Goal: Navigation & Orientation: Find specific page/section

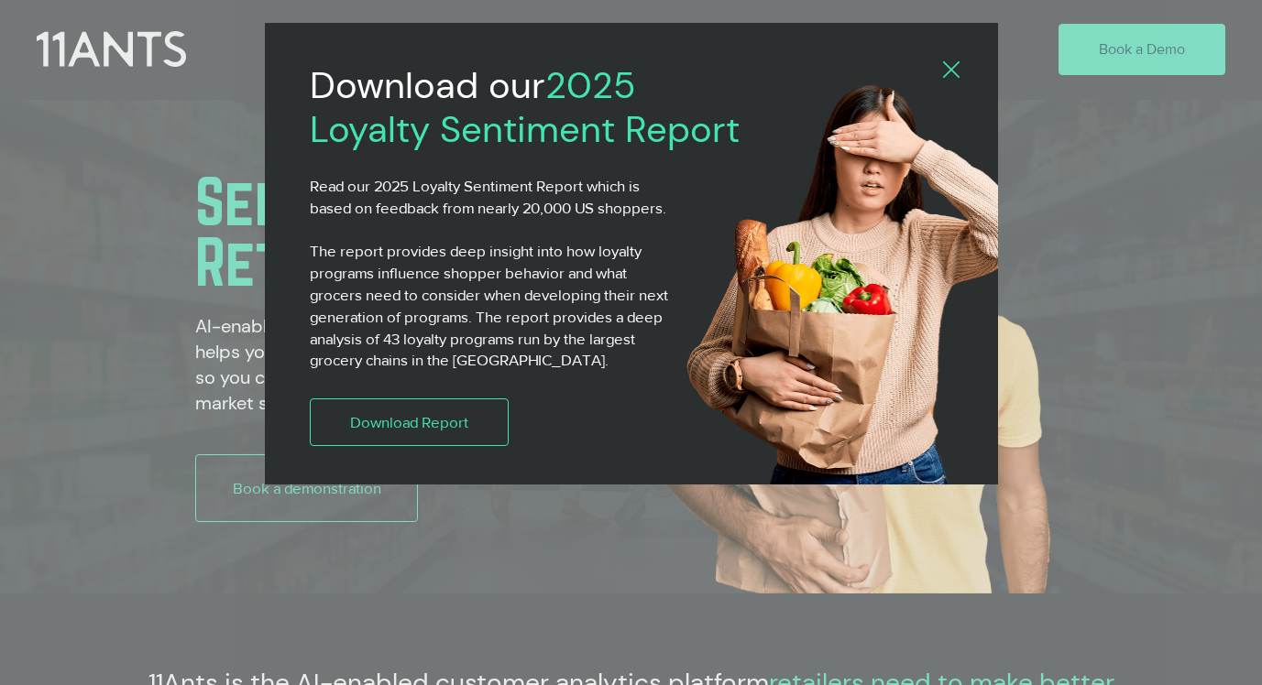
click at [958, 83] on img "2025 Loyalty Sentiment Report" at bounding box center [861, 293] width 362 height 430
click at [955, 80] on img "2025 Loyalty Sentiment Report" at bounding box center [861, 293] width 362 height 430
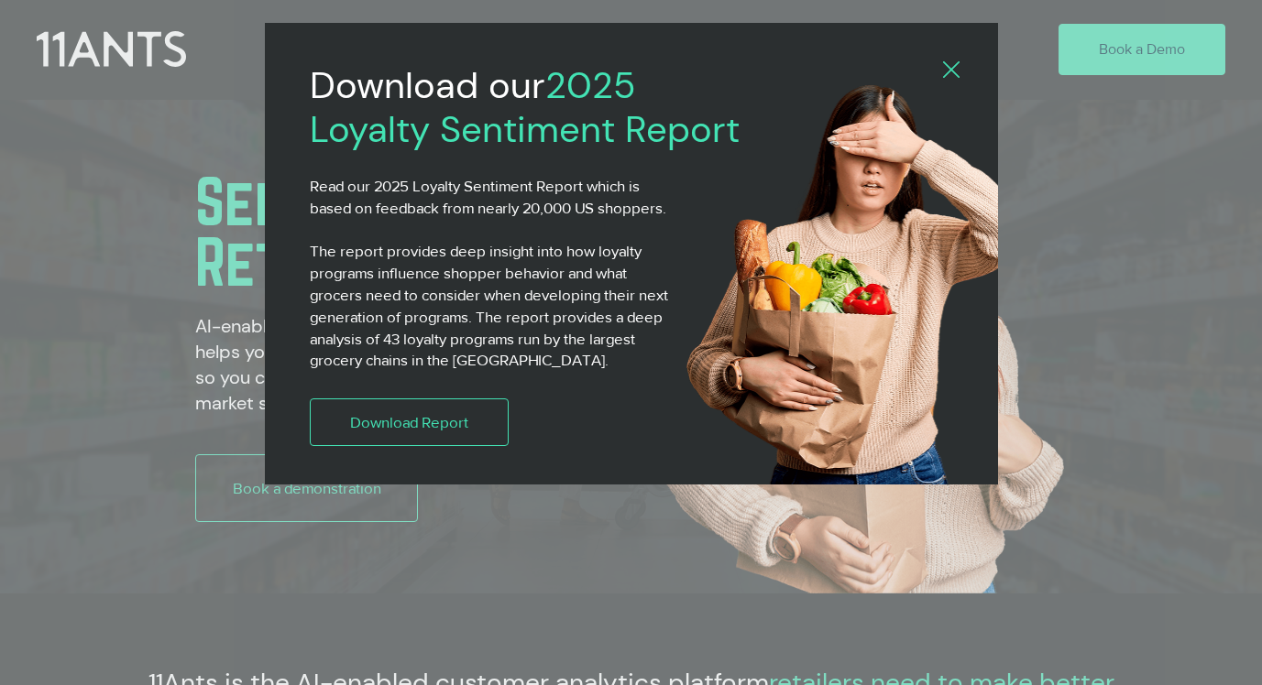
click at [954, 75] on icon "Back to site" at bounding box center [951, 69] width 16 height 16
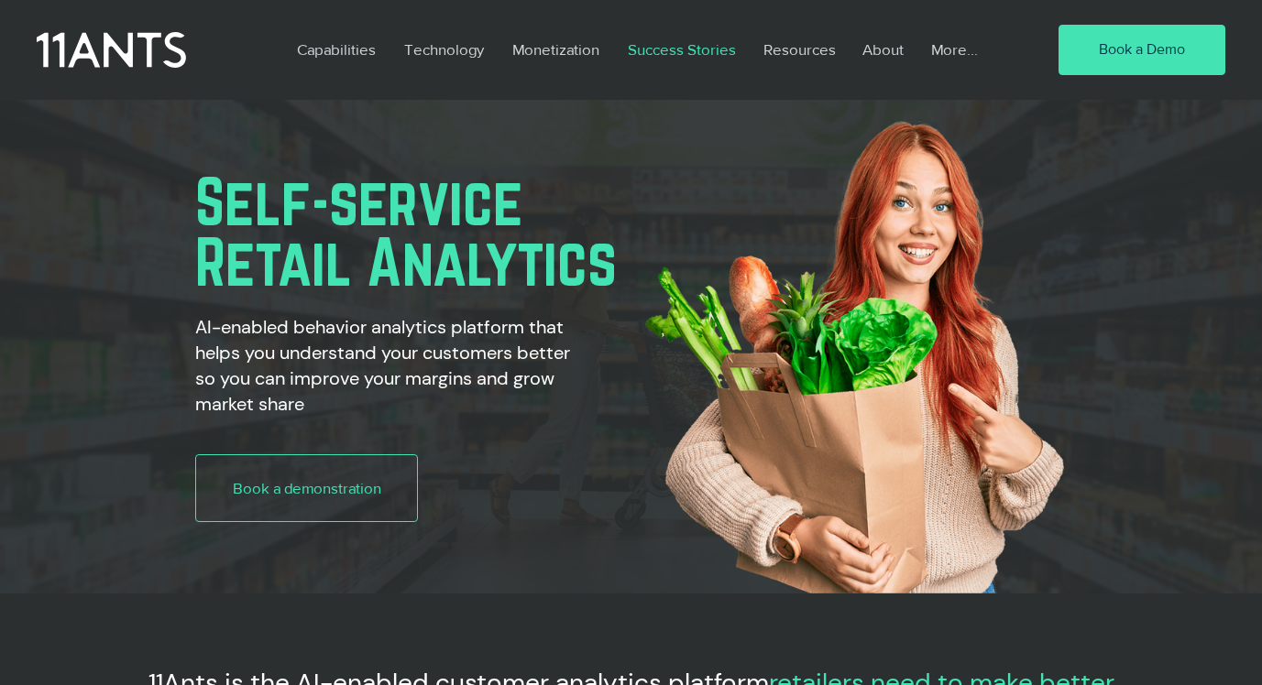
click at [637, 51] on p "Success Stories" at bounding box center [681, 49] width 126 height 42
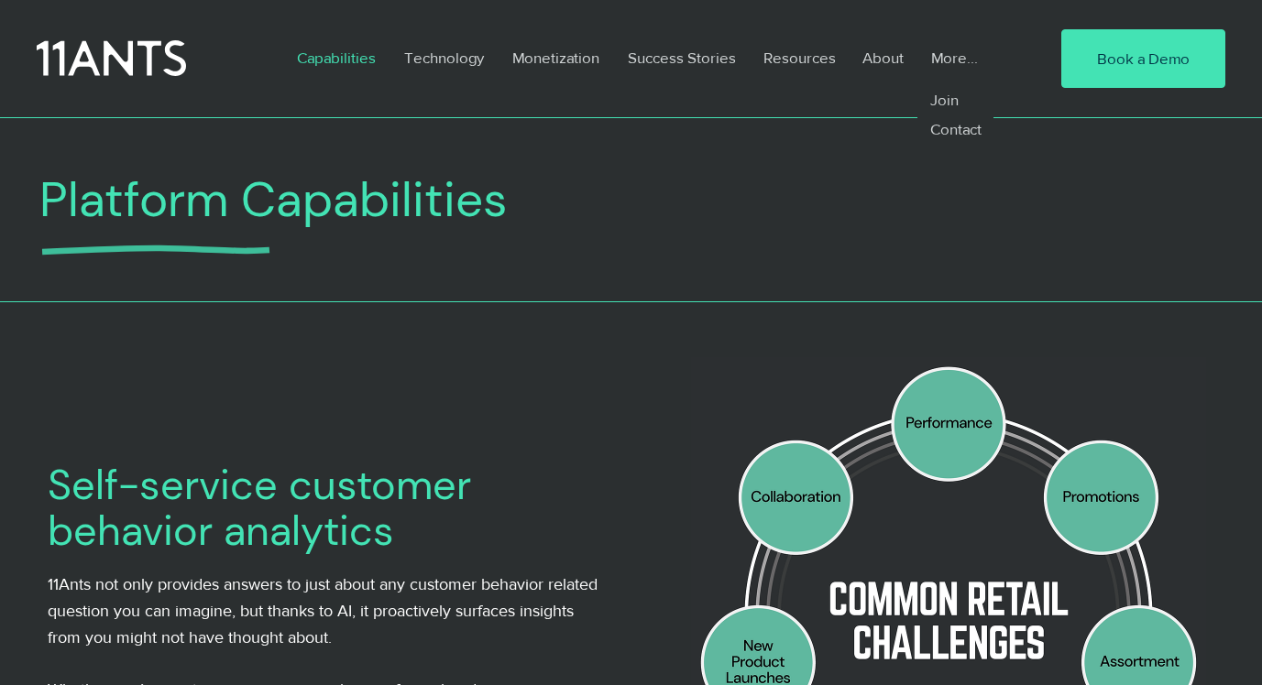
click at [973, 55] on p "More..." at bounding box center [954, 58] width 65 height 42
click at [939, 107] on p "Join" at bounding box center [944, 99] width 44 height 29
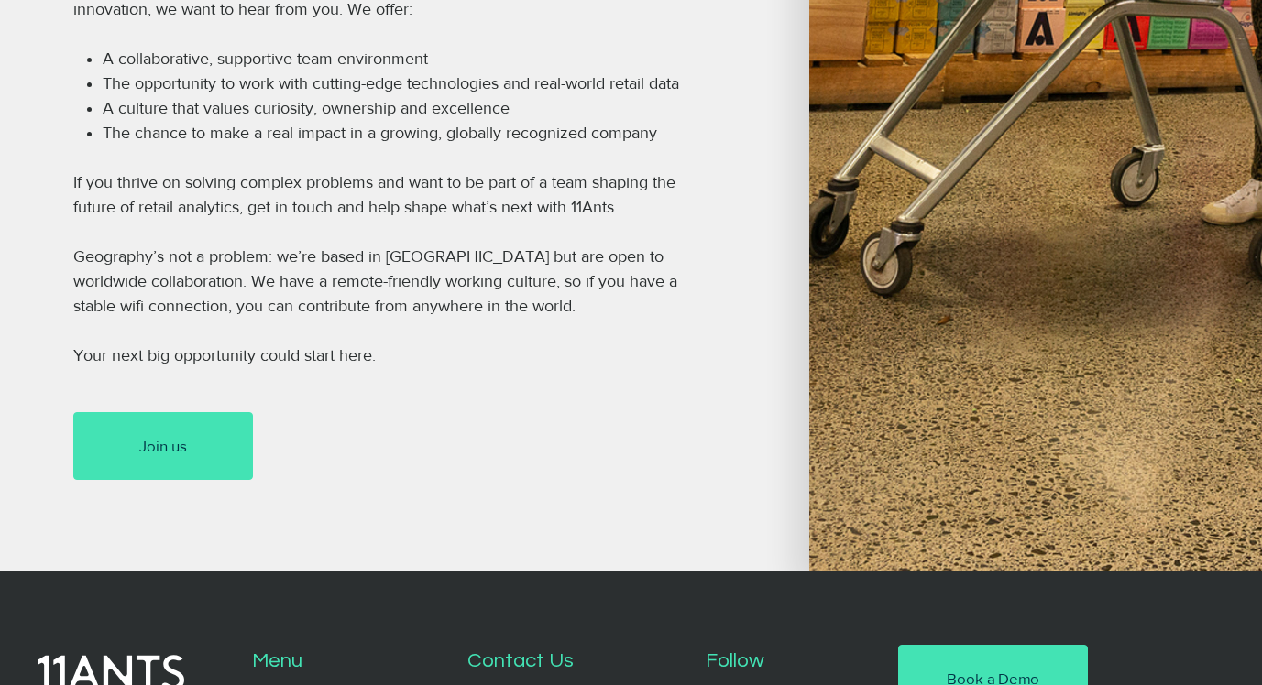
scroll to position [1243, 0]
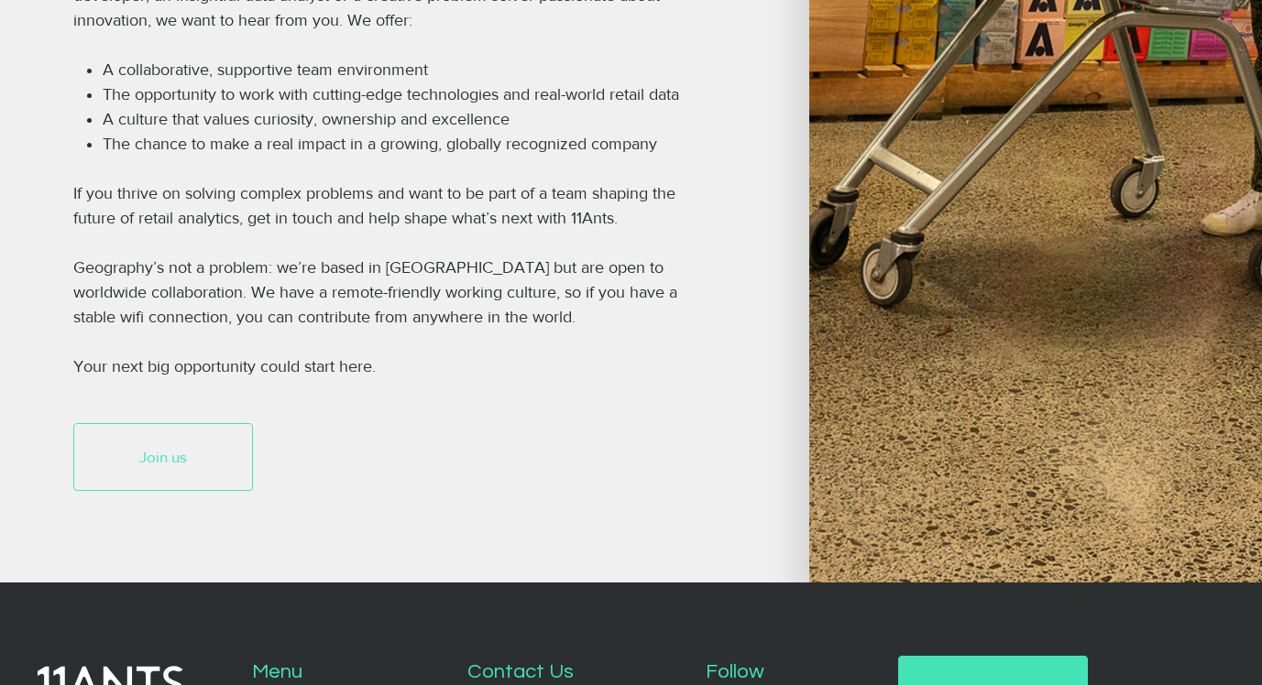
click at [211, 459] on link "Join us" at bounding box center [163, 457] width 180 height 68
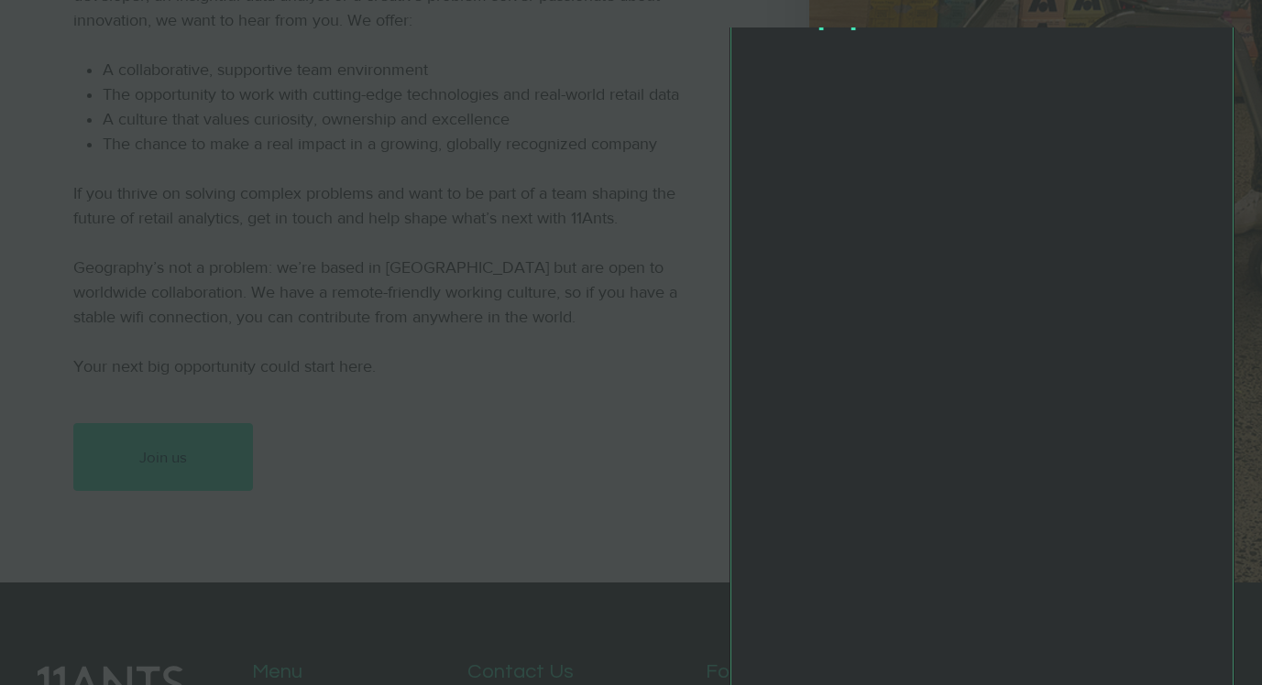
scroll to position [234, 0]
click at [638, 323] on div "Application Form" at bounding box center [631, 342] width 1262 height 685
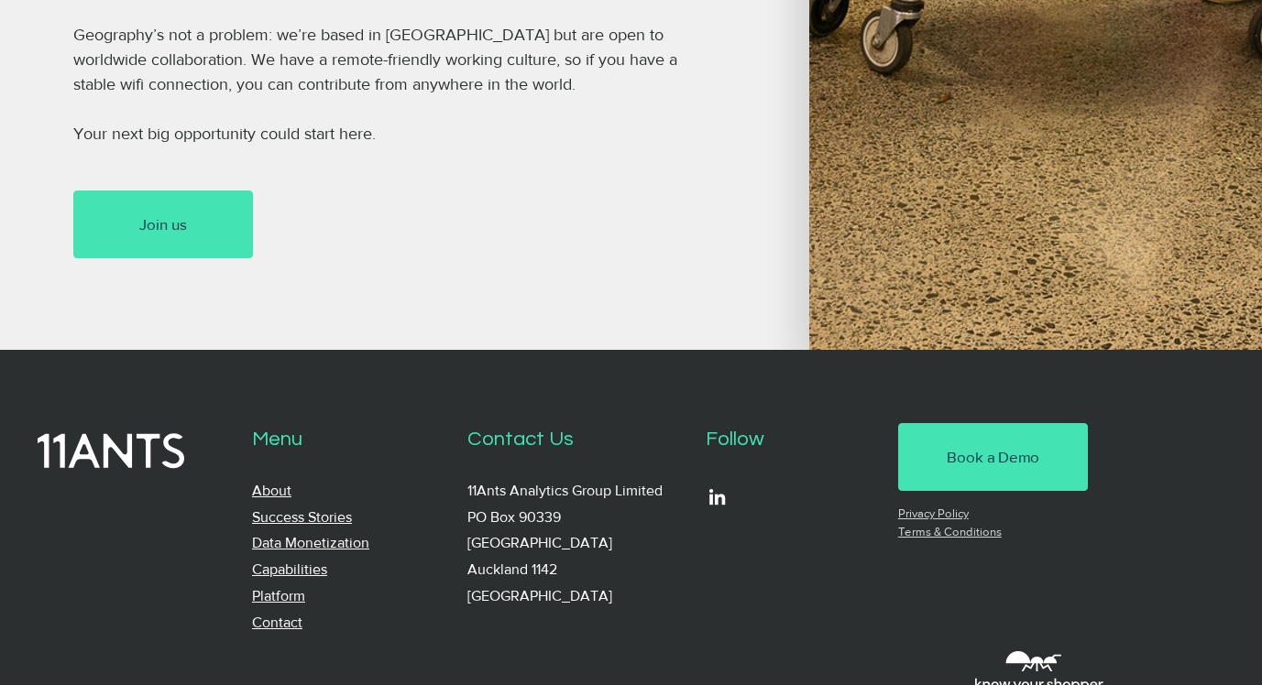
scroll to position [1602, 0]
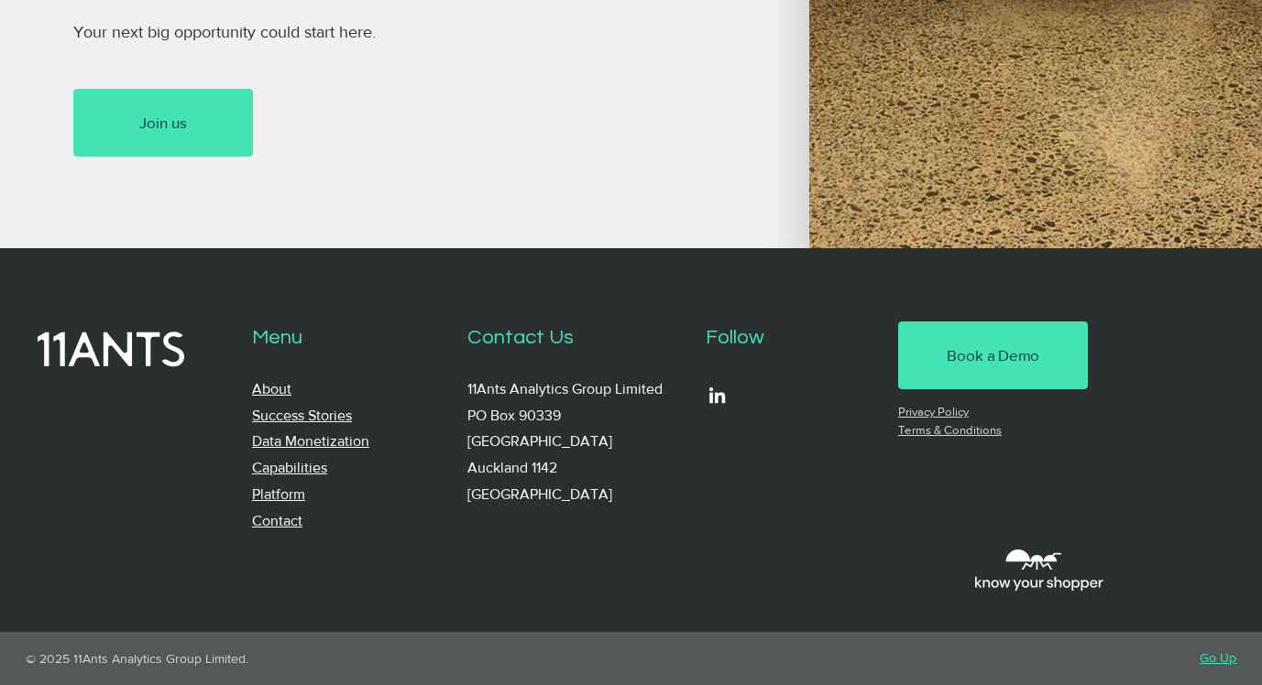
click at [719, 395] on img "LinkedIn" at bounding box center [717, 395] width 23 height 23
